Goal: Use online tool/utility: Utilize a website feature to perform a specific function

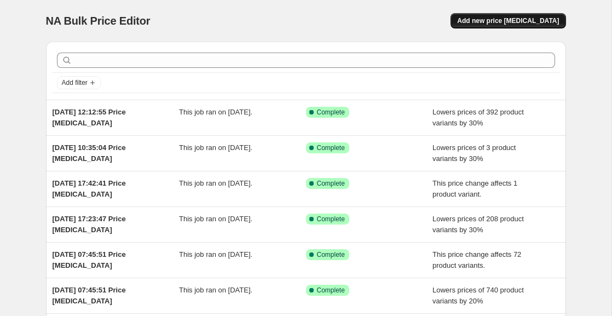
click at [495, 20] on span "Add new price [MEDICAL_DATA]" at bounding box center [508, 20] width 102 height 9
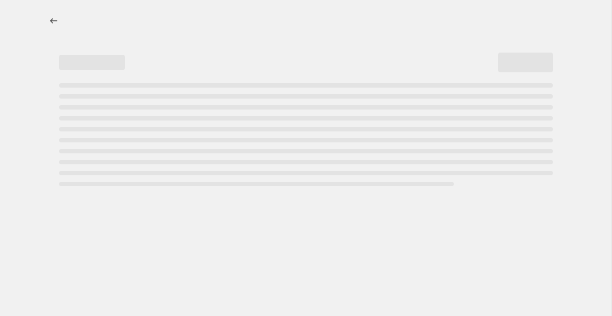
select select "percentage"
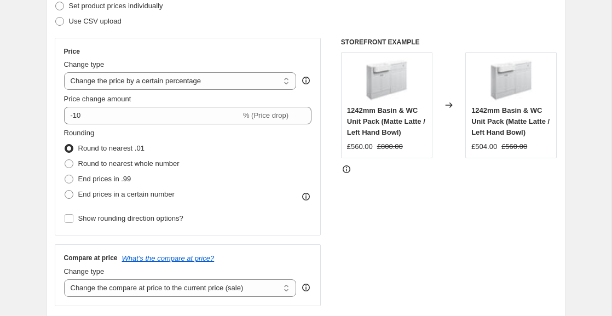
scroll to position [164, 0]
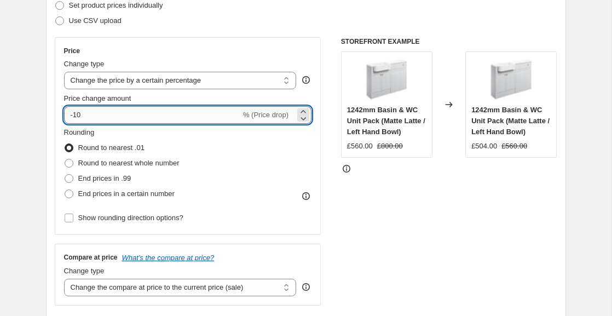
click at [222, 113] on input "-10" at bounding box center [152, 115] width 177 height 18
type input "-1"
type input "-30"
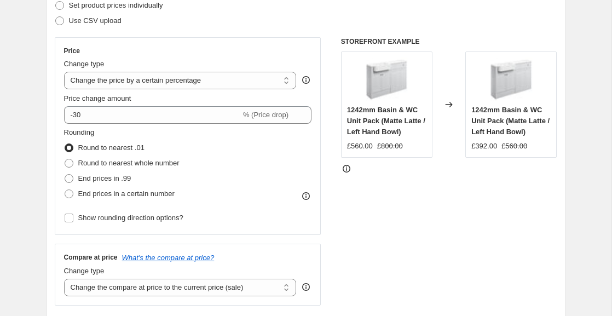
click at [257, 151] on div "Rounding Round to nearest .01 Round to nearest whole number End prices in .99 E…" at bounding box center [188, 164] width 248 height 75
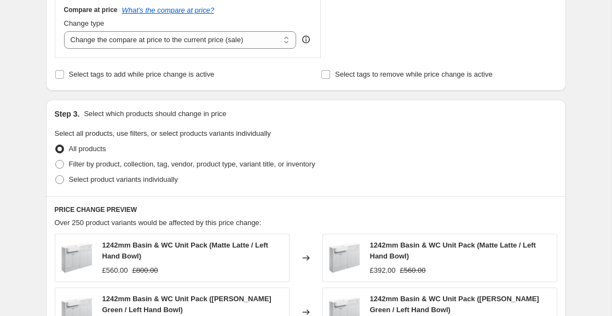
scroll to position [413, 0]
click at [63, 163] on span at bounding box center [59, 163] width 9 height 9
click at [56, 160] on input "Filter by product, collection, tag, vendor, product type, variant title, or inv…" at bounding box center [55, 159] width 1 height 1
radio input "true"
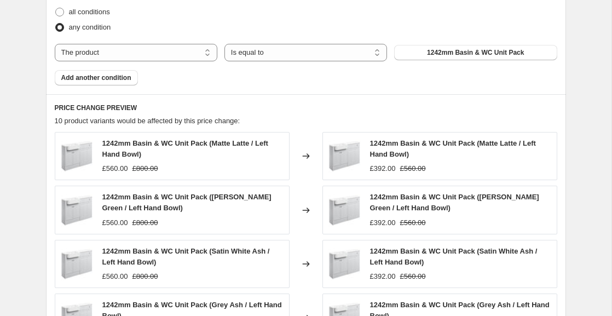
scroll to position [640, 0]
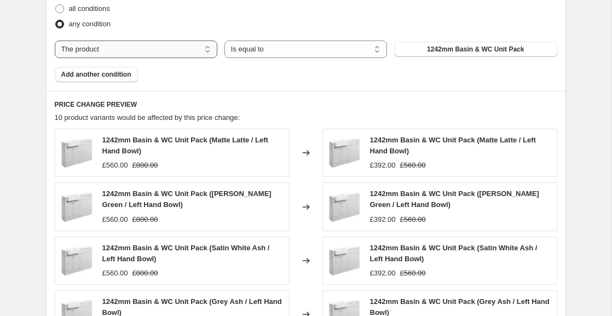
select select "collection"
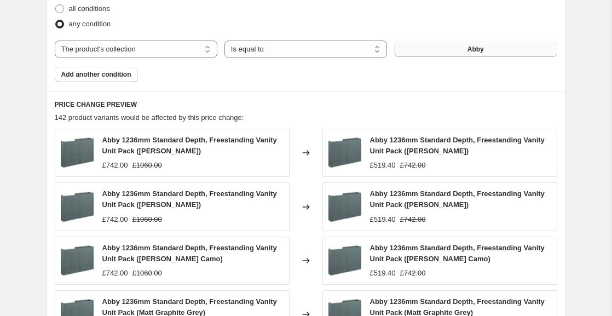
click at [421, 50] on button "Abby" at bounding box center [475, 49] width 163 height 15
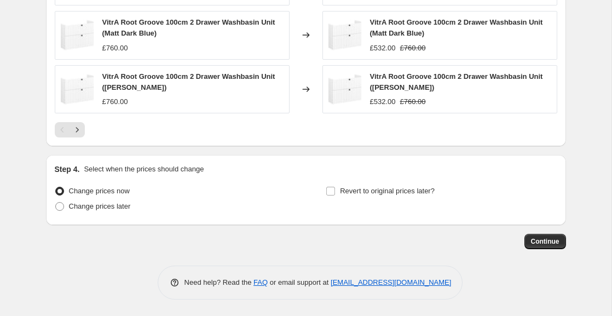
scroll to position [920, 0]
click at [554, 243] on span "Continue" at bounding box center [545, 241] width 28 height 9
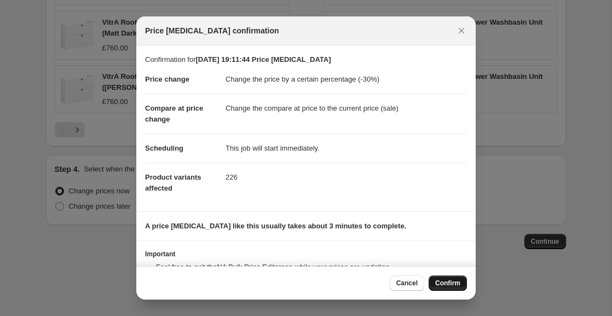
click at [438, 285] on span "Confirm" at bounding box center [448, 283] width 25 height 9
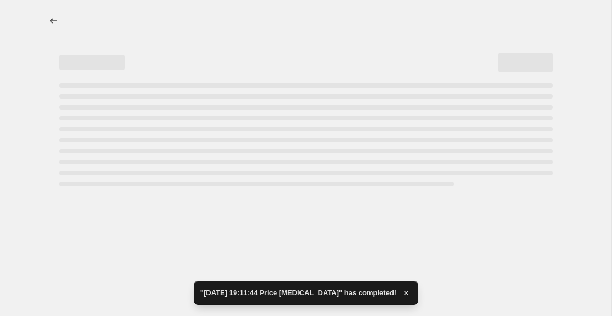
select select "percentage"
select select "collection"
